Goal: Task Accomplishment & Management: Manage account settings

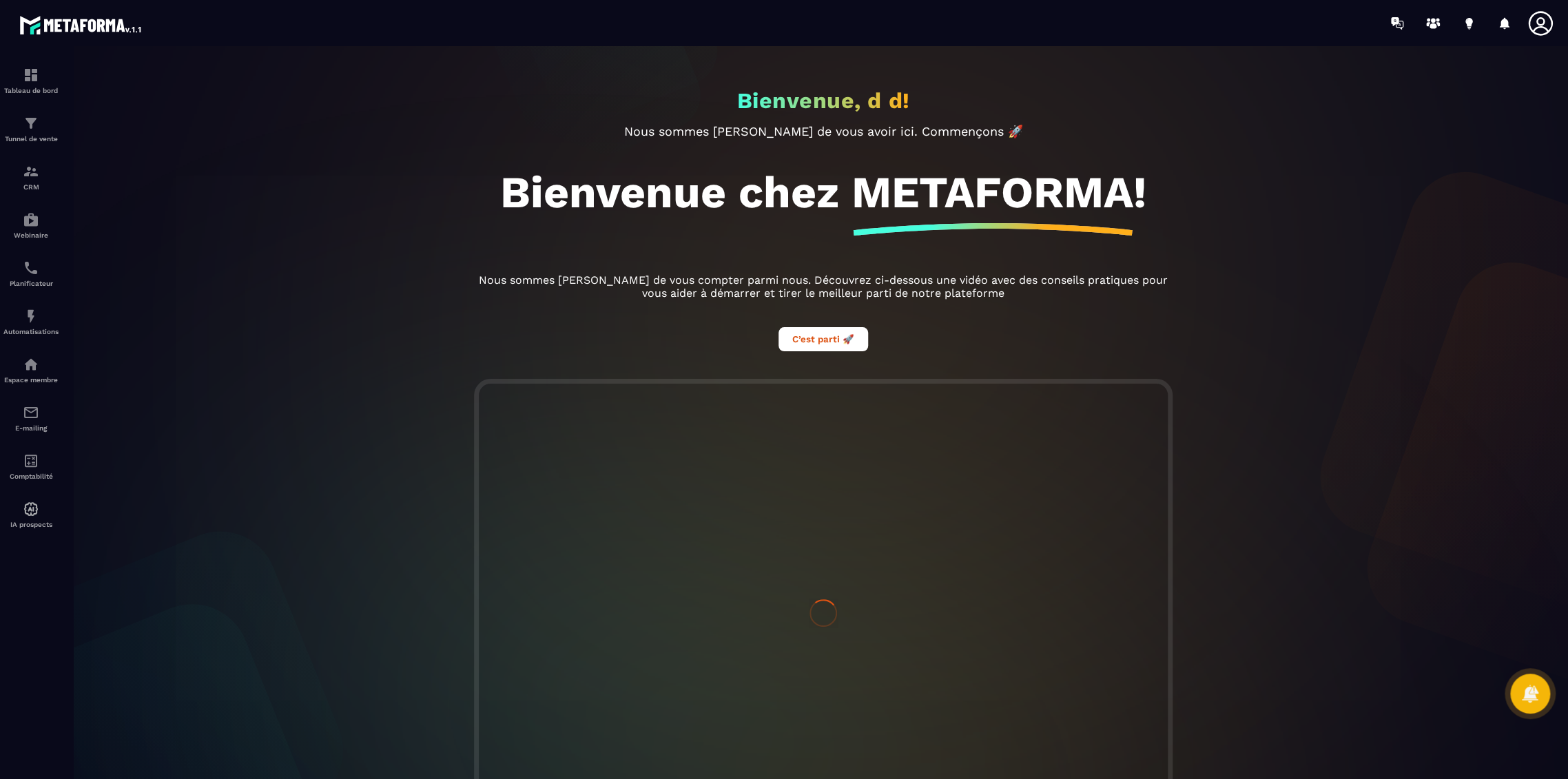
click at [1545, 19] on icon at bounding box center [1540, 23] width 28 height 28
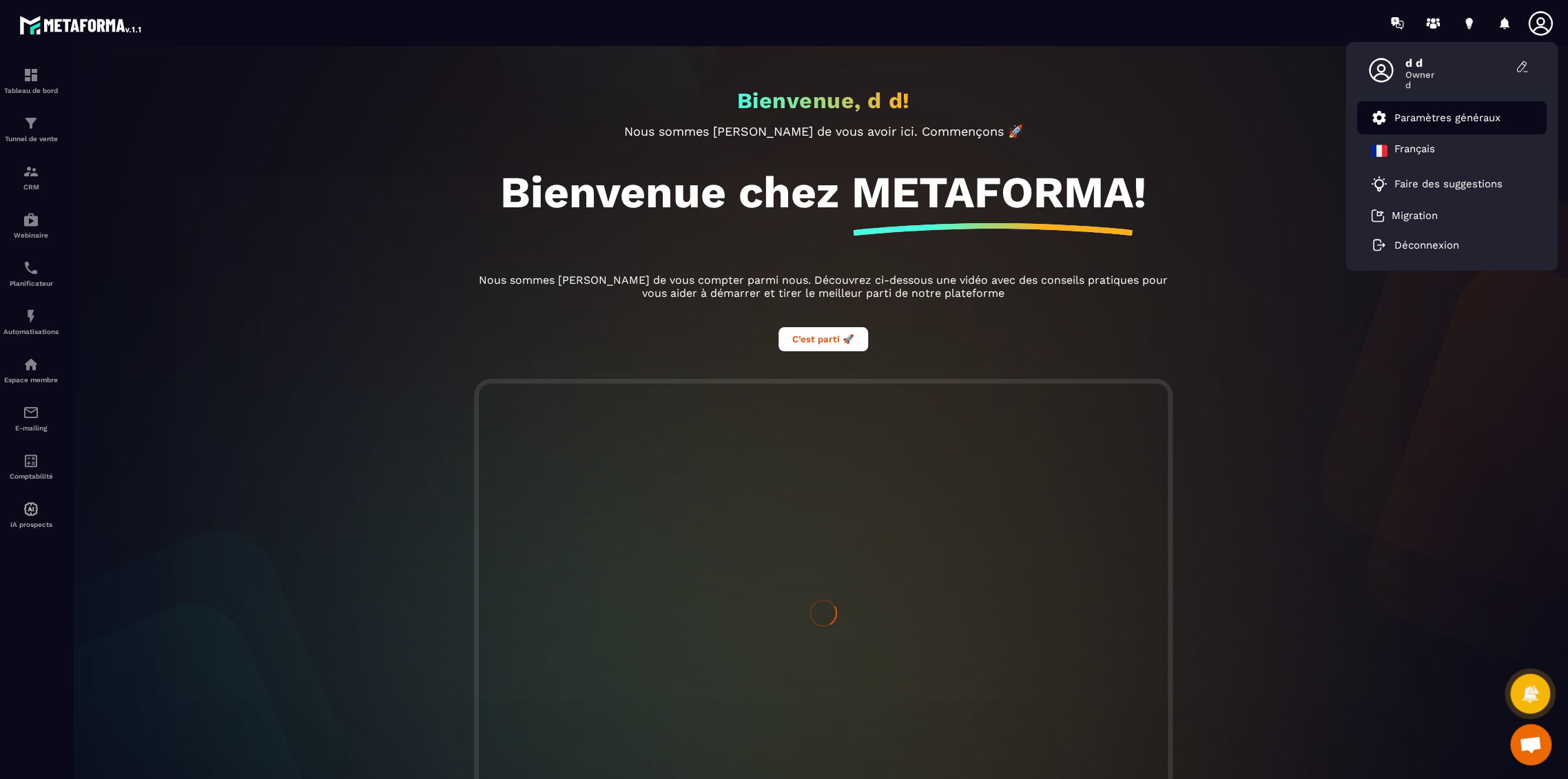
click at [1426, 112] on p "Paramètres généraux" at bounding box center [1447, 118] width 106 height 12
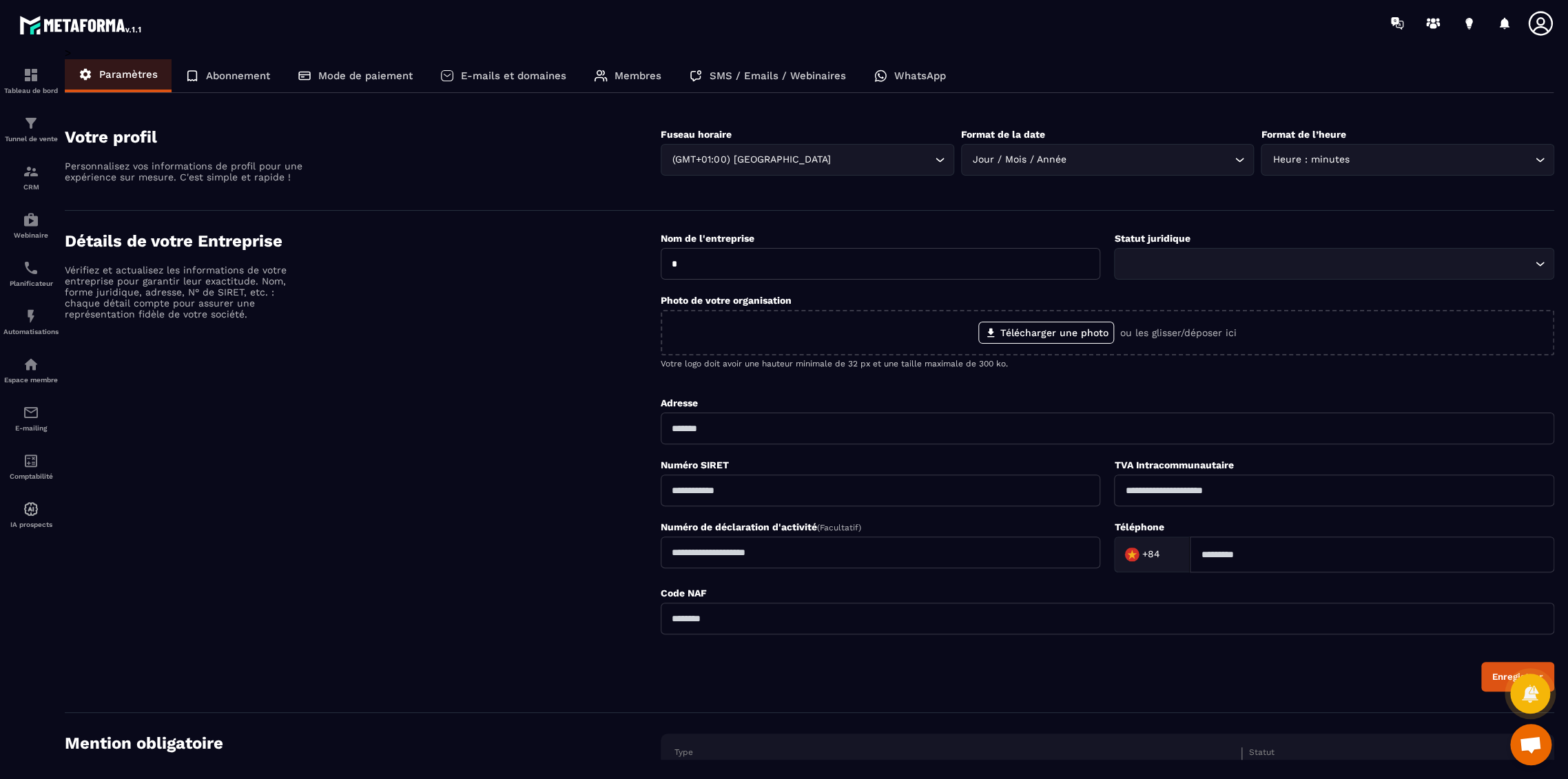
click at [350, 75] on p "Mode de paiement" at bounding box center [365, 75] width 94 height 12
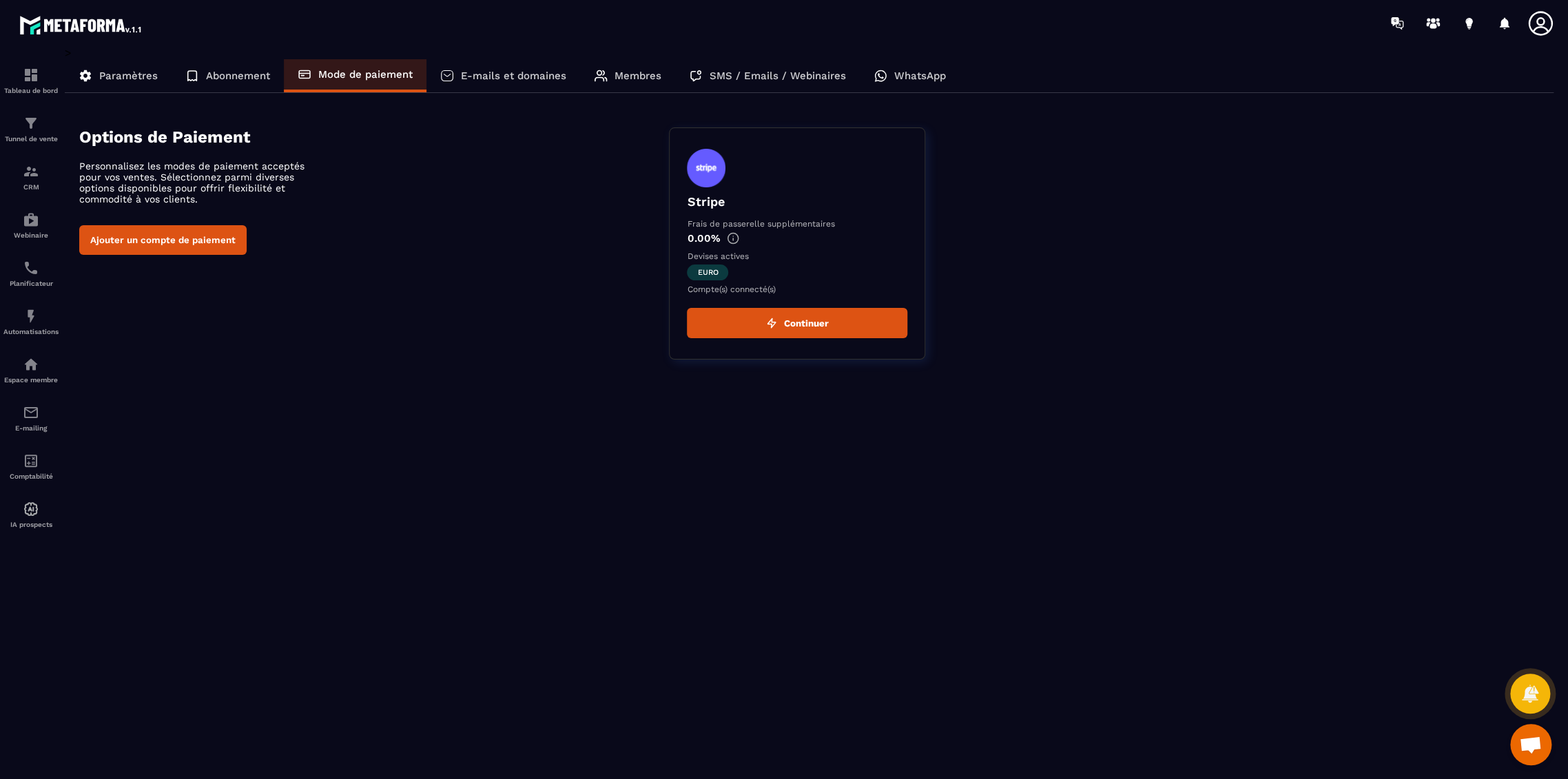
click at [532, 65] on div "E-mails et domaines" at bounding box center [503, 75] width 154 height 33
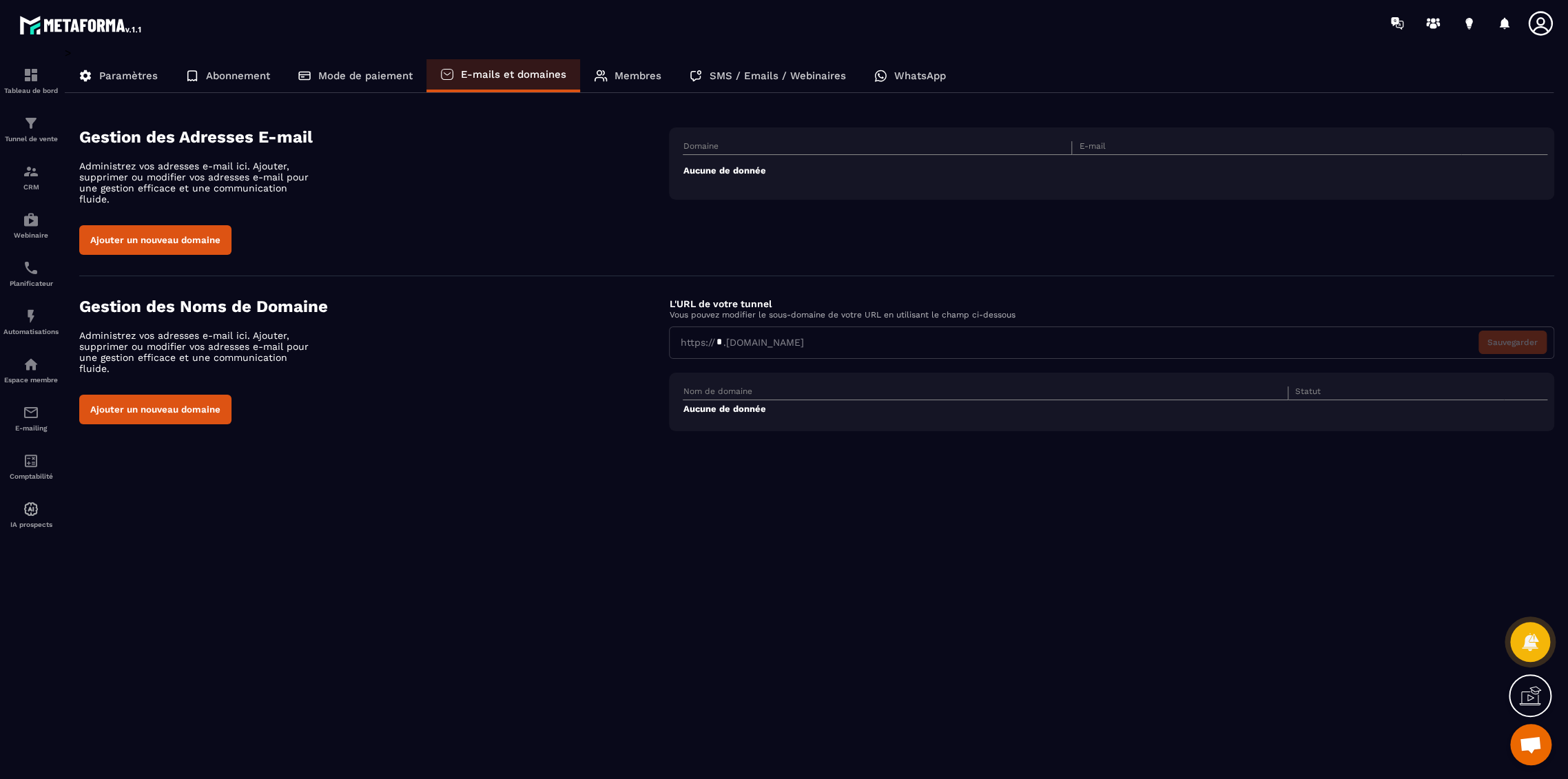
click at [215, 72] on p "Abonnement" at bounding box center [238, 75] width 64 height 12
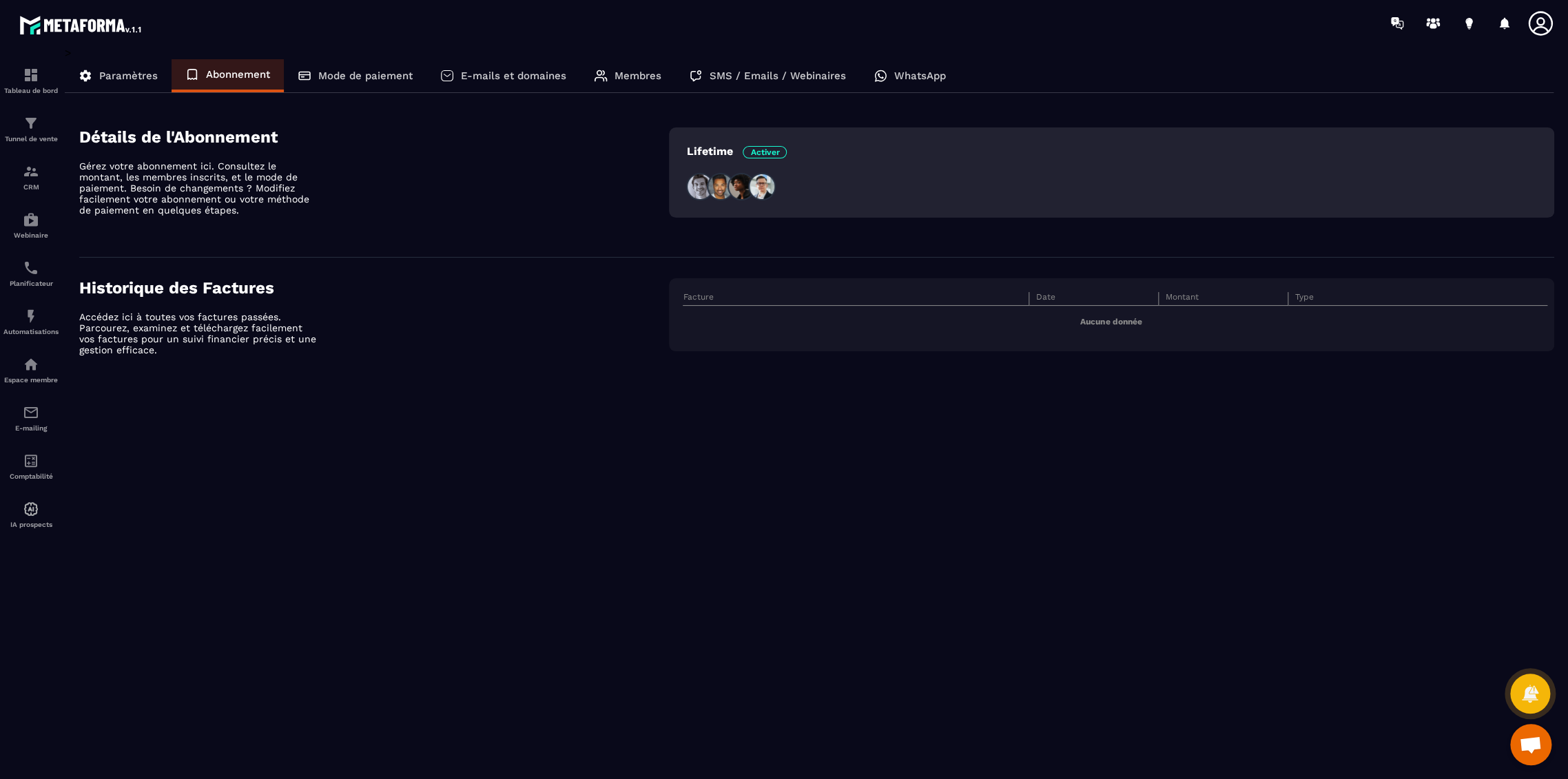
click at [505, 72] on p "E-mails et domaines" at bounding box center [513, 75] width 105 height 12
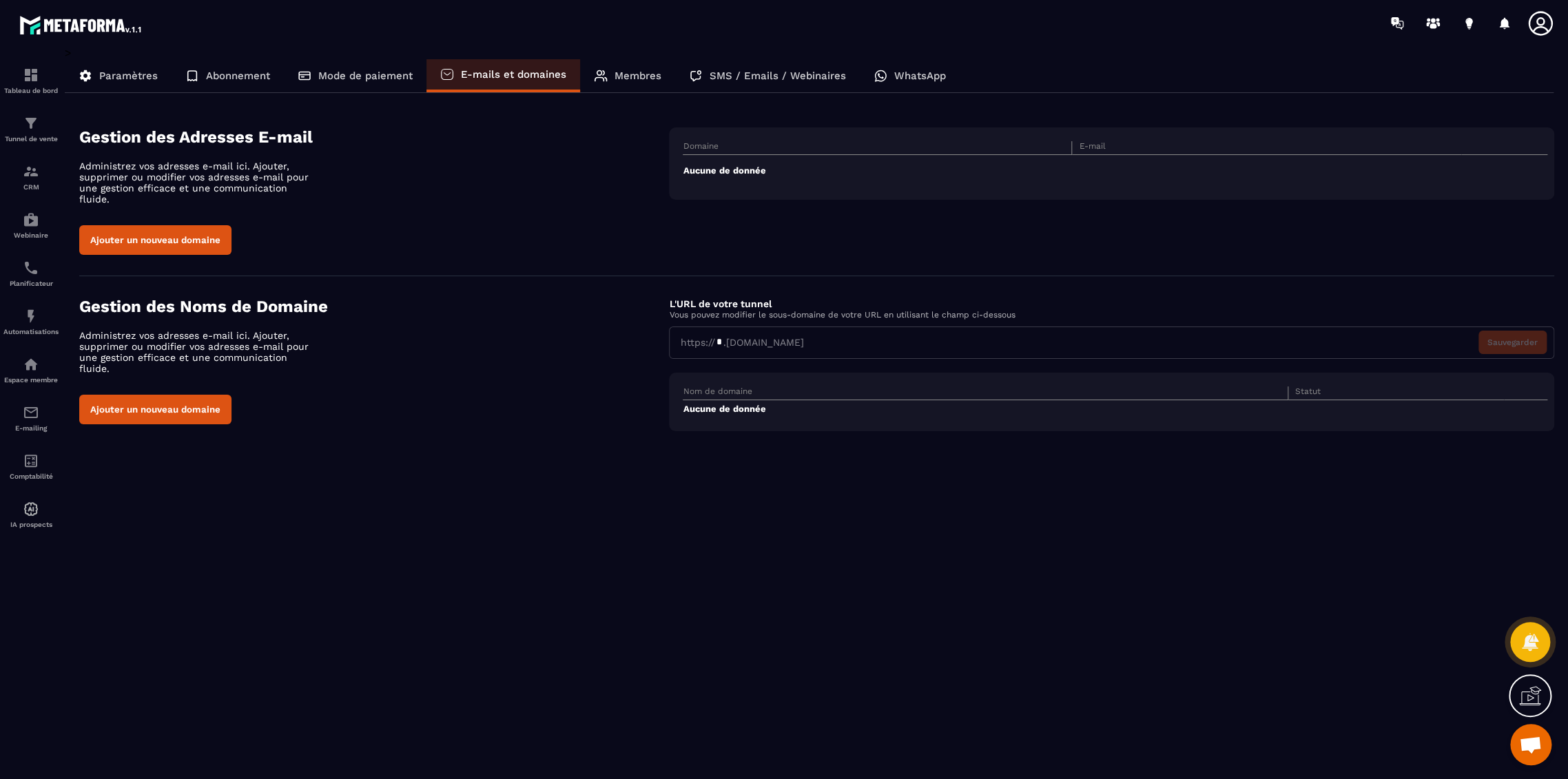
click at [172, 74] on div "Paramètres" at bounding box center [228, 75] width 113 height 33
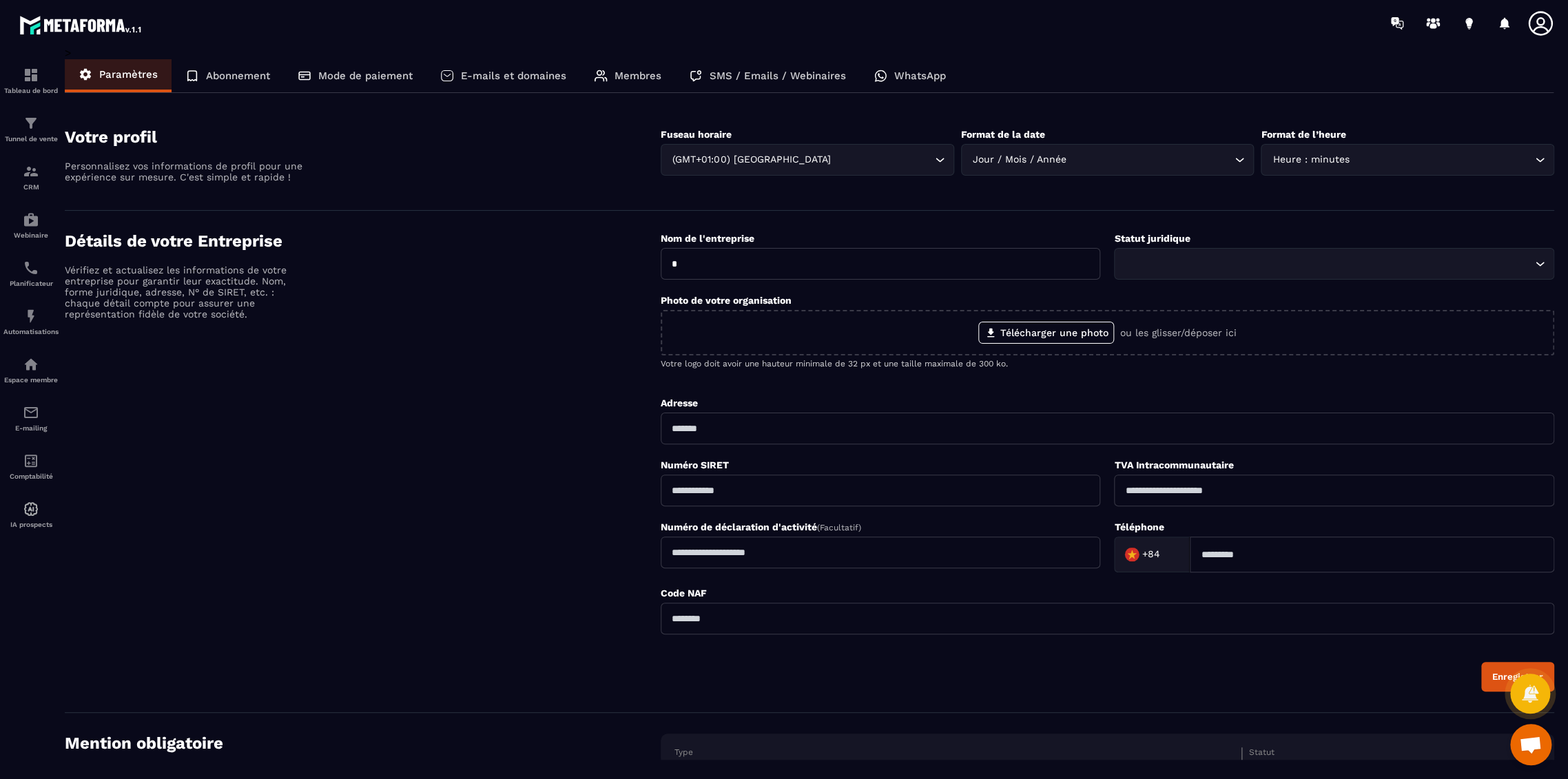
click at [1537, 26] on icon at bounding box center [1540, 23] width 28 height 28
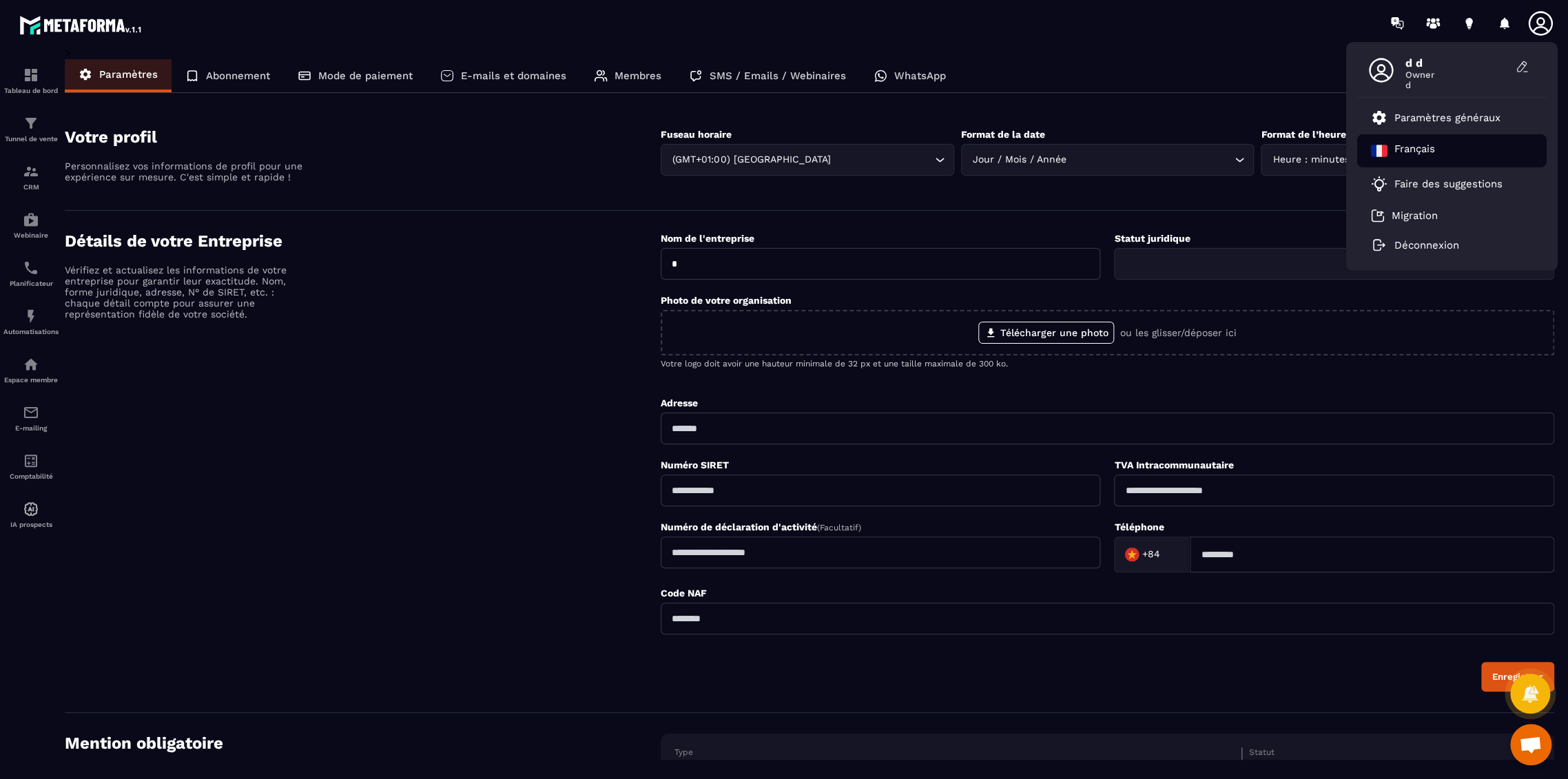
click at [1418, 148] on p "Français" at bounding box center [1414, 151] width 41 height 17
